Goal: Communication & Community: Participate in discussion

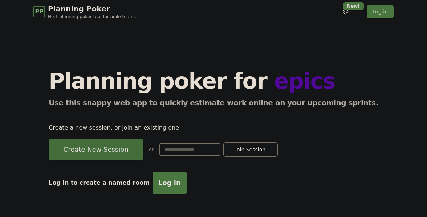
click at [131, 153] on button "Create New Session" at bounding box center [96, 150] width 94 height 22
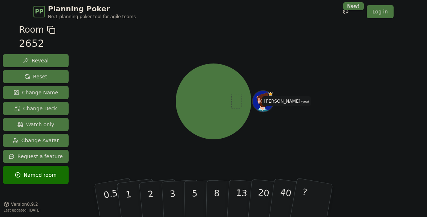
click at [367, 75] on div "Room 2652 Reveal Reset Change Name Change Deck Watch only Change Avatar Request…" at bounding box center [213, 123] width 427 height 200
click at [55, 123] on button "Watch only" at bounding box center [36, 124] width 66 height 13
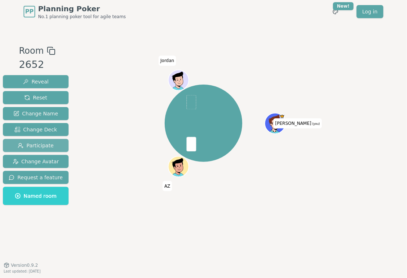
click at [36, 145] on span "Participate" at bounding box center [36, 145] width 36 height 7
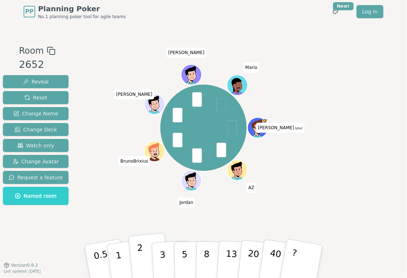
click at [137, 217] on button "2" at bounding box center [148, 262] width 41 height 58
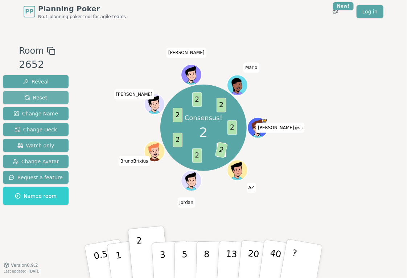
click at [44, 97] on button "Reset" at bounding box center [36, 97] width 66 height 13
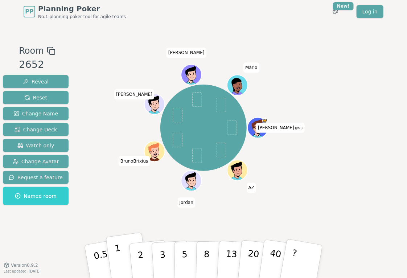
click at [124, 217] on button "1" at bounding box center [127, 261] width 43 height 59
click at [143, 217] on p "2" at bounding box center [141, 263] width 9 height 40
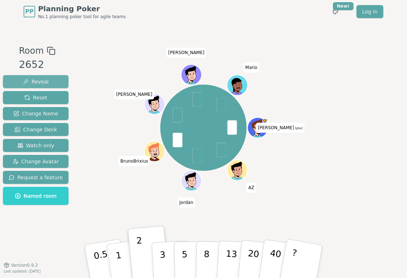
click at [63, 78] on button "Reveal" at bounding box center [36, 81] width 66 height 13
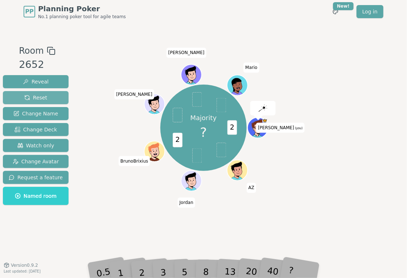
click at [37, 99] on span "Reset" at bounding box center [35, 97] width 23 height 7
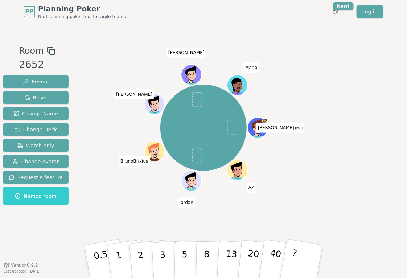
click at [36, 50] on span "Room" at bounding box center [31, 50] width 25 height 13
click at [20, 199] on span "Named room" at bounding box center [36, 195] width 42 height 7
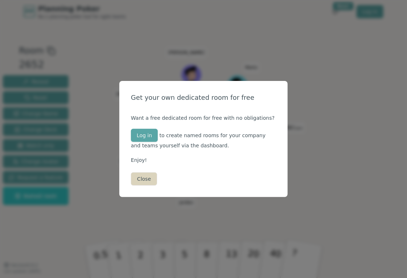
click at [141, 181] on button "Close" at bounding box center [144, 178] width 26 height 13
